Goal: Navigation & Orientation: Go to known website

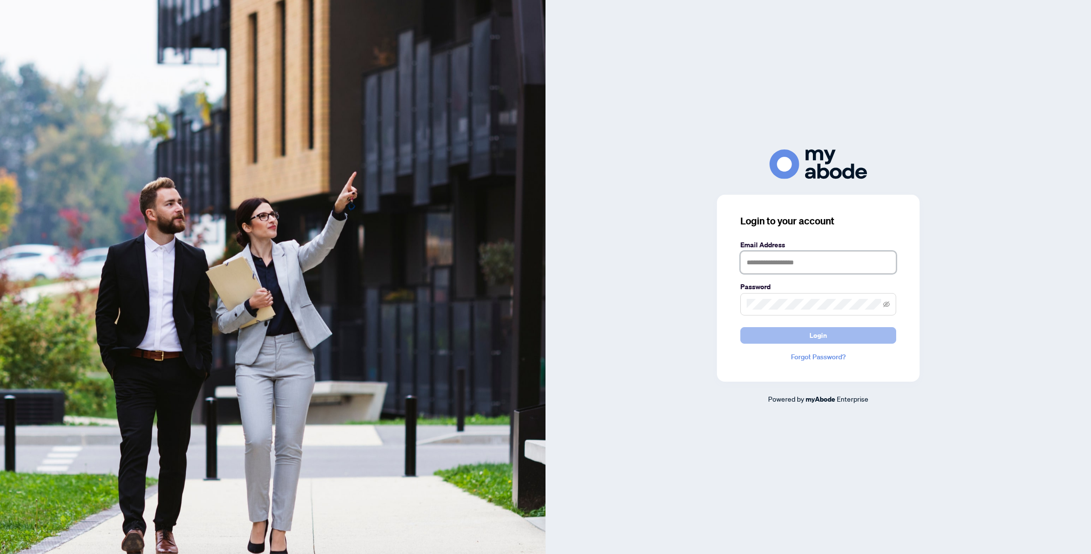
type input "**********"
click at [818, 336] on span "Login" at bounding box center [819, 336] width 18 height 16
